Goal: Find specific page/section: Find specific page/section

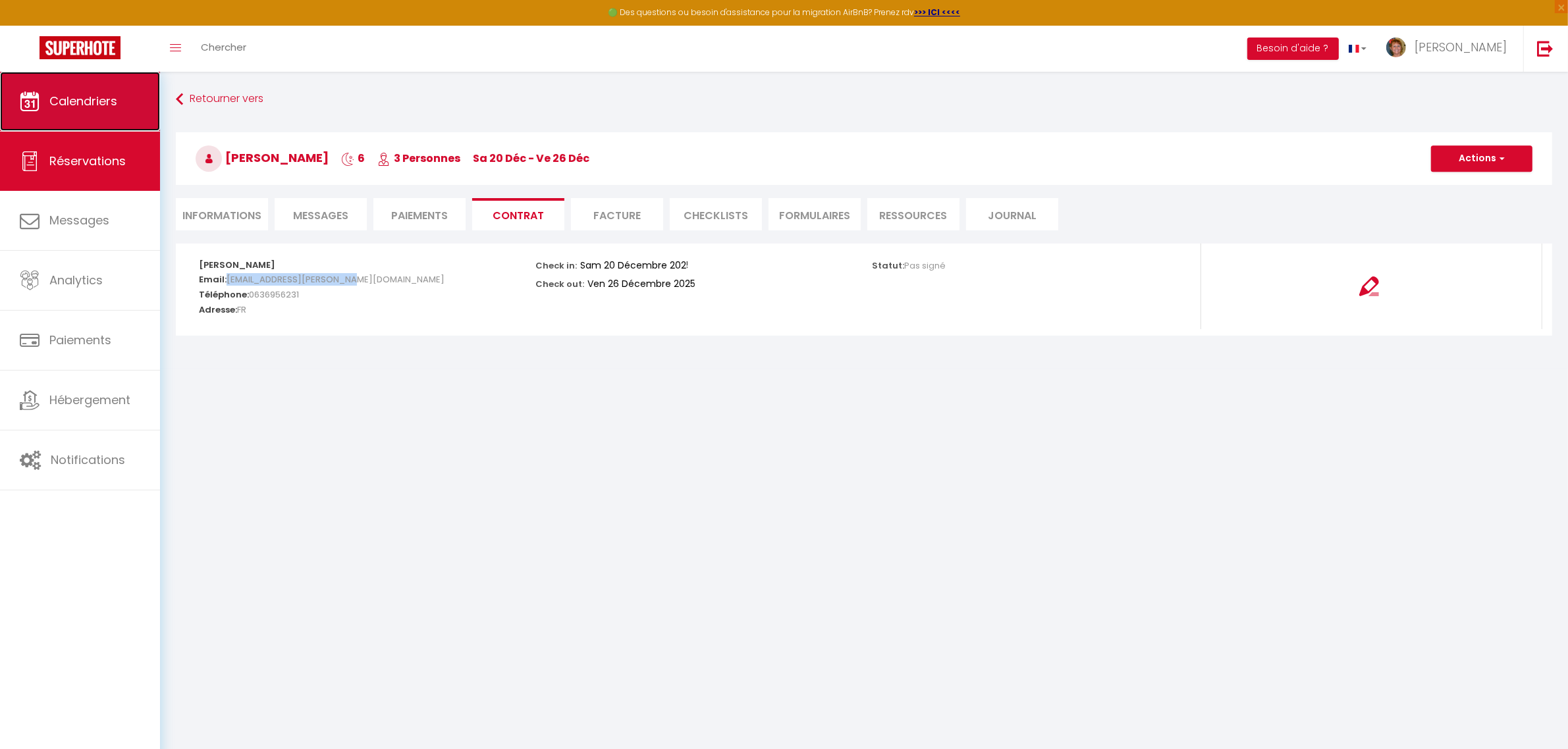
click at [79, 108] on span "Calendriers" at bounding box center [83, 101] width 68 height 17
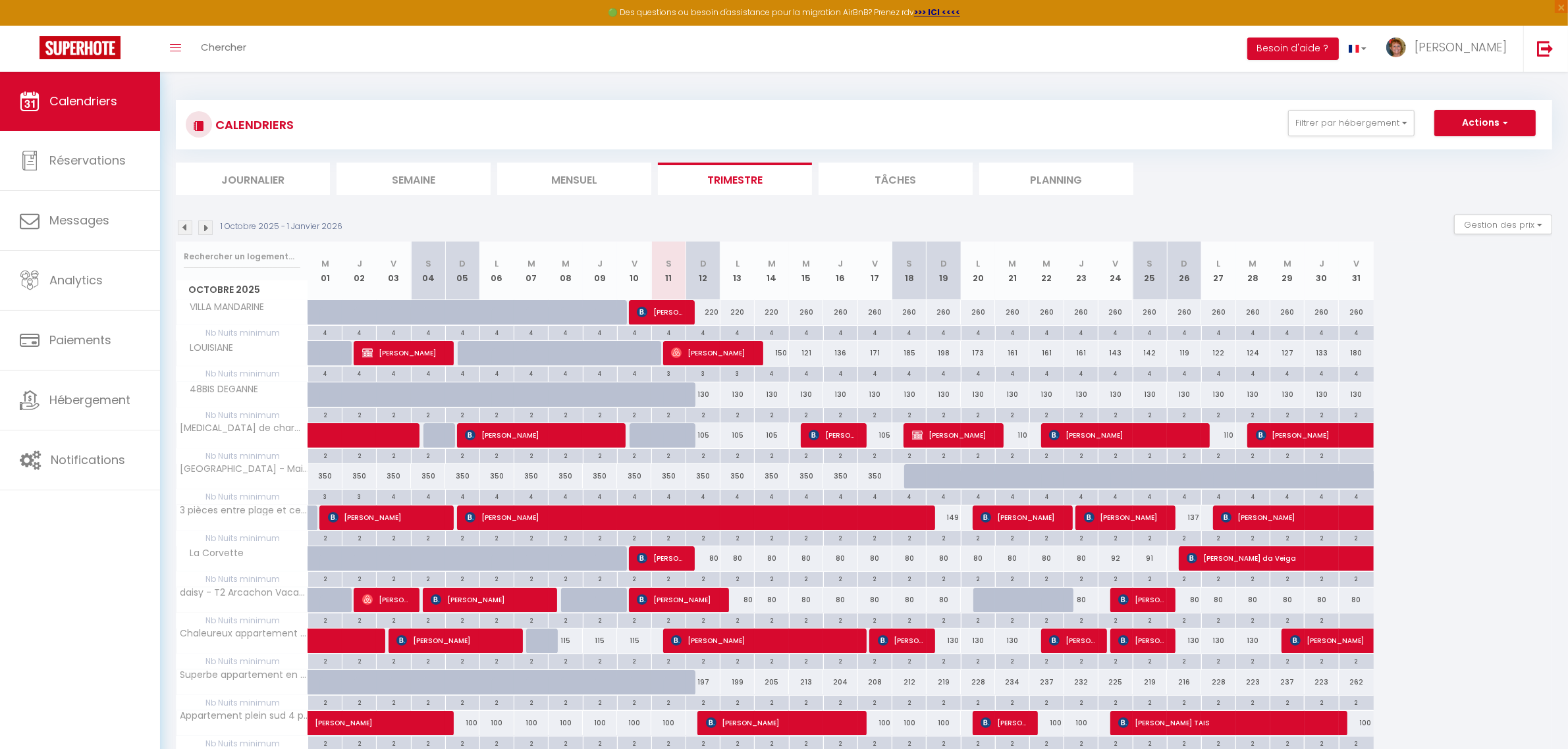
click at [206, 229] on img at bounding box center [205, 228] width 15 height 15
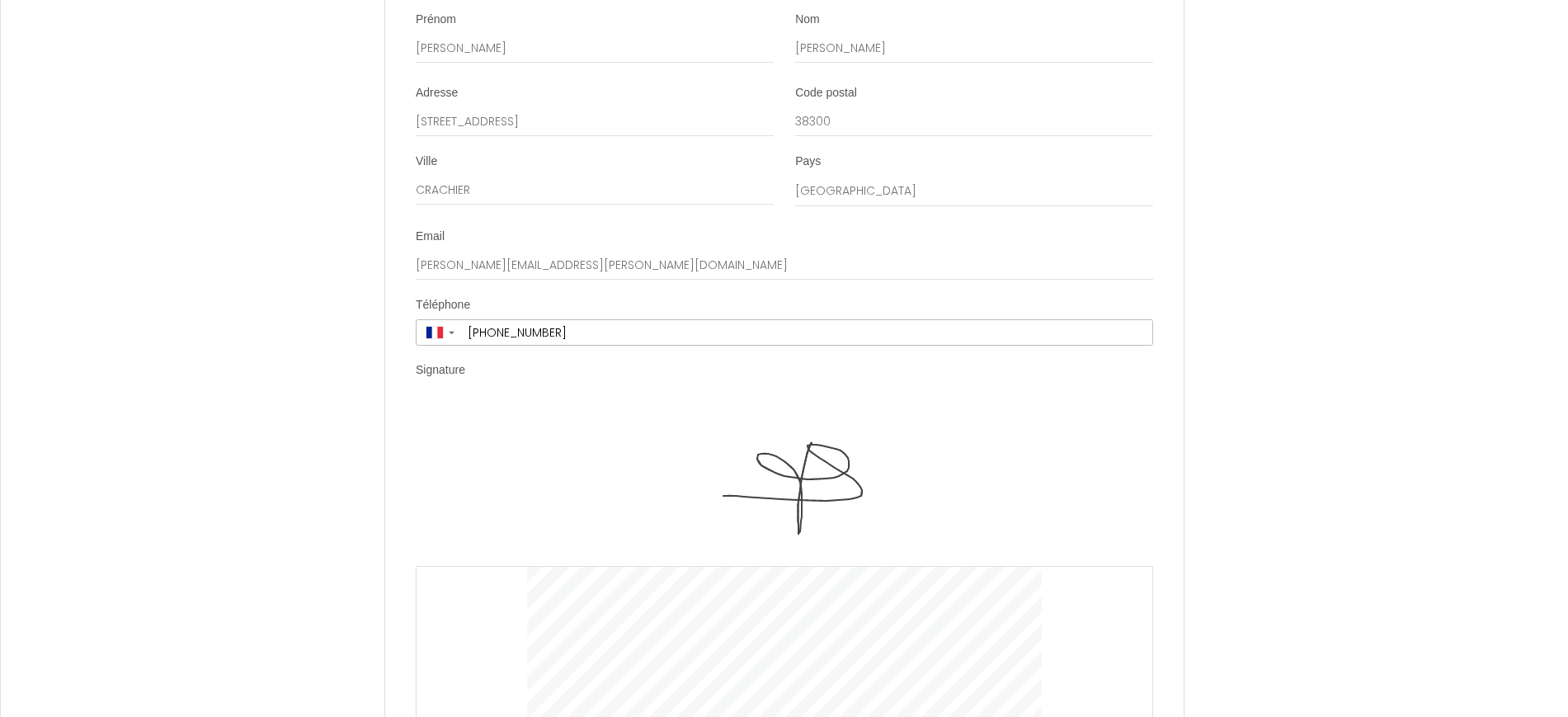
scroll to position [3367, 0]
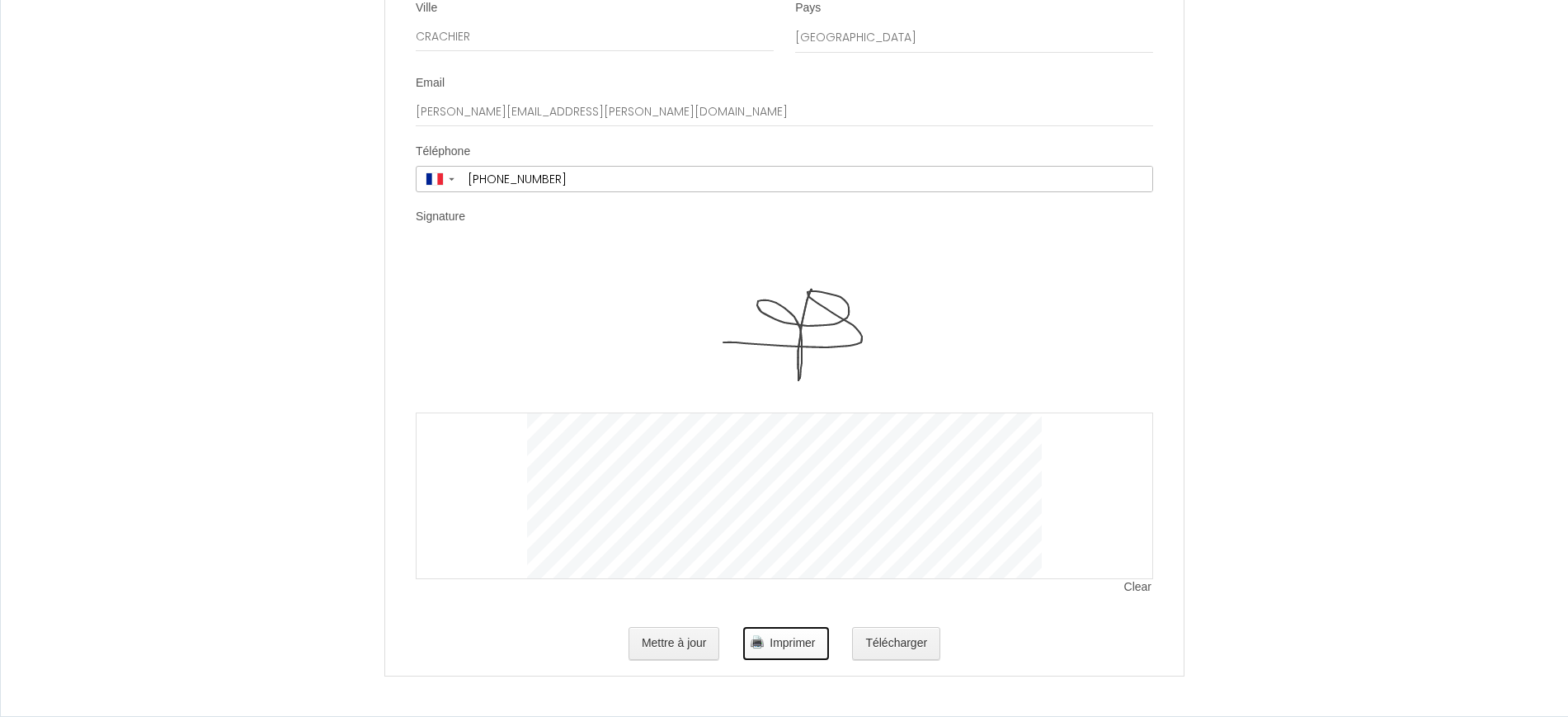
click at [781, 653] on button "Imprimer" at bounding box center [786, 644] width 85 height 33
